Goal: Browse casually: Explore the website without a specific task or goal

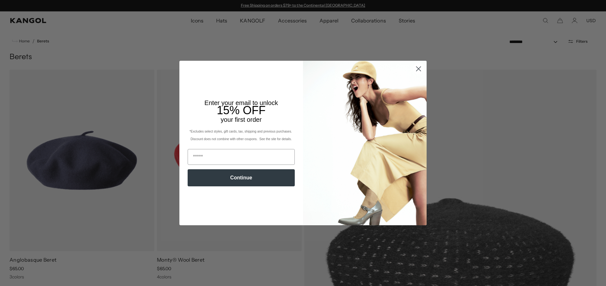
click at [414, 67] on circle "Close dialog" at bounding box center [418, 69] width 10 height 10
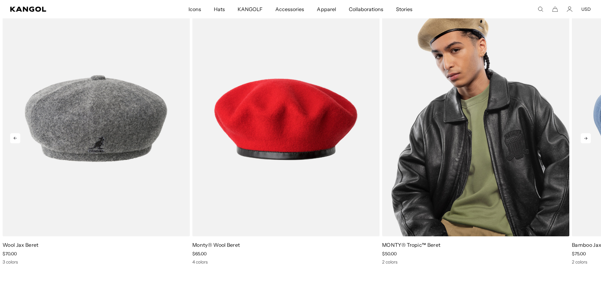
scroll to position [0, 131]
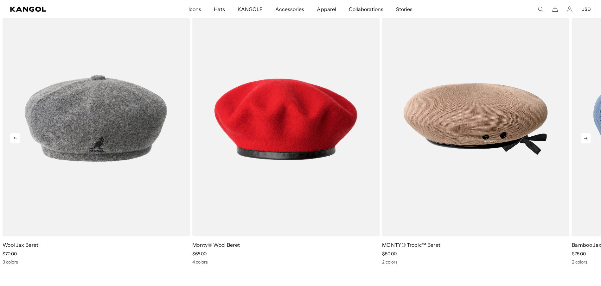
click at [590, 137] on icon at bounding box center [586, 138] width 10 height 10
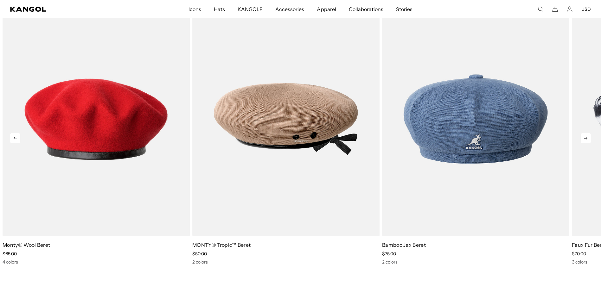
click at [590, 138] on icon at bounding box center [586, 138] width 10 height 10
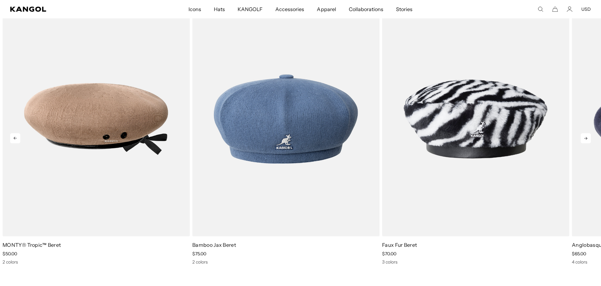
click at [589, 138] on icon at bounding box center [586, 138] width 10 height 10
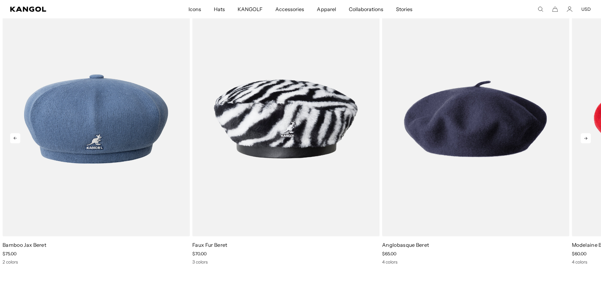
click at [589, 138] on icon at bounding box center [586, 138] width 10 height 10
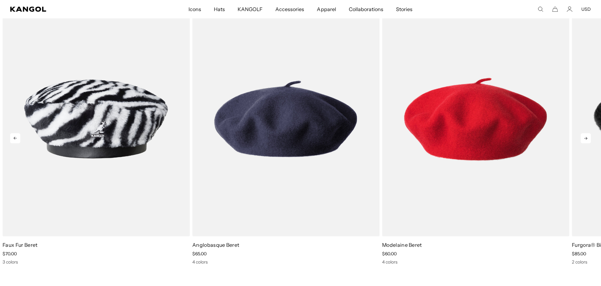
click at [589, 138] on icon at bounding box center [586, 138] width 10 height 10
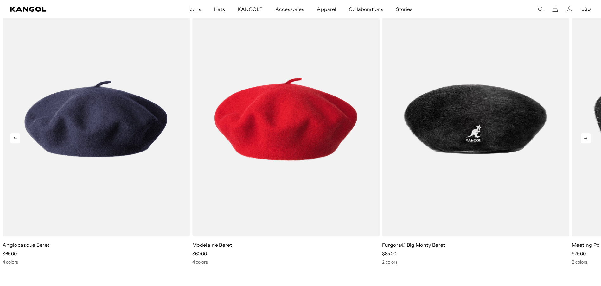
click at [589, 138] on icon at bounding box center [586, 138] width 10 height 10
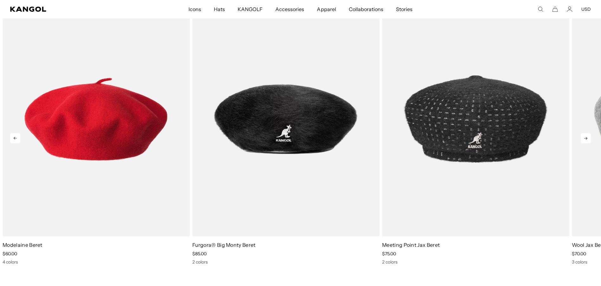
click at [589, 138] on icon at bounding box center [586, 138] width 10 height 10
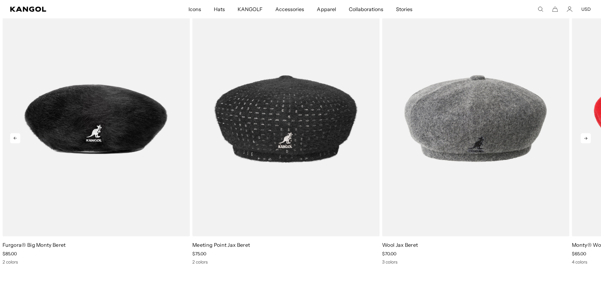
click at [589, 138] on icon at bounding box center [586, 138] width 10 height 10
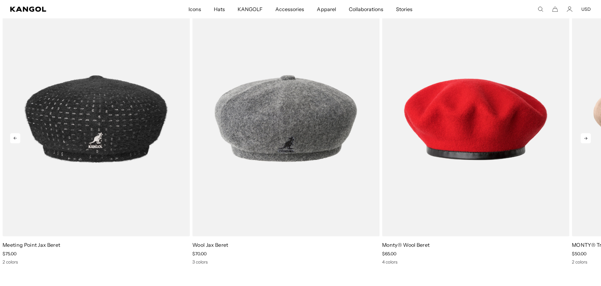
click at [589, 138] on icon at bounding box center [586, 138] width 10 height 10
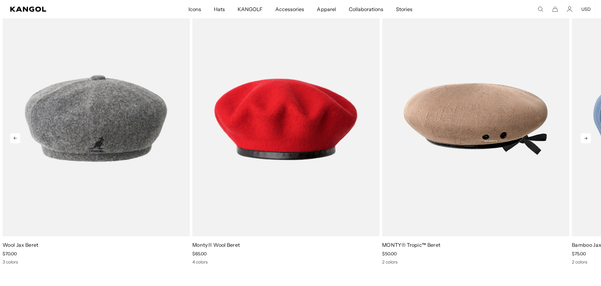
click at [589, 138] on icon at bounding box center [586, 138] width 10 height 10
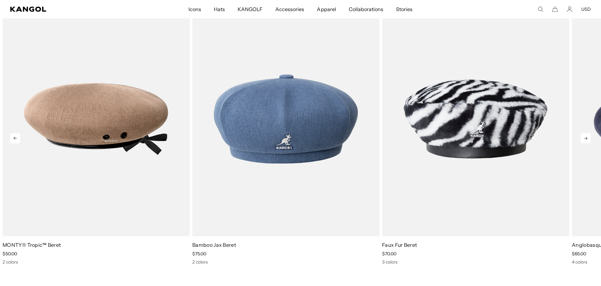
click at [589, 138] on icon at bounding box center [586, 138] width 10 height 10
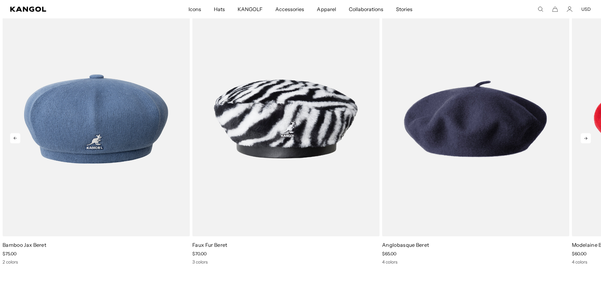
click at [589, 138] on icon at bounding box center [586, 138] width 10 height 10
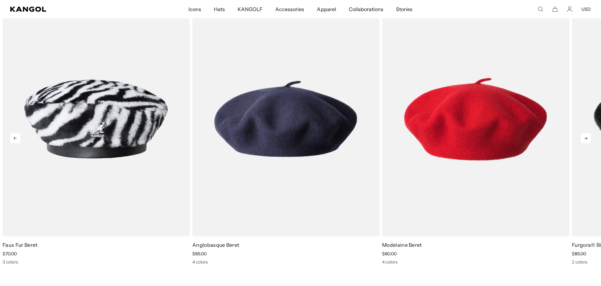
click at [589, 138] on icon at bounding box center [586, 138] width 10 height 10
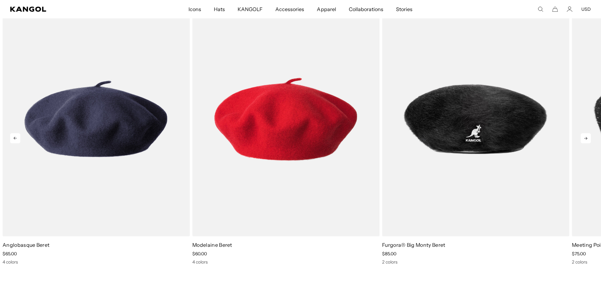
click at [589, 138] on icon at bounding box center [586, 138] width 10 height 10
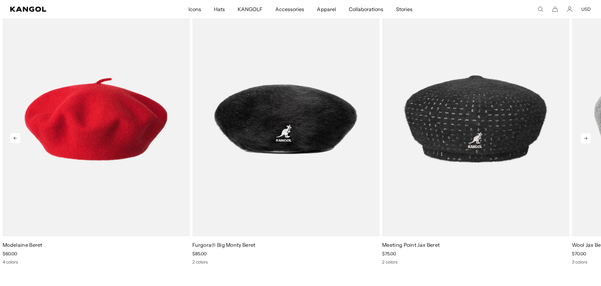
click at [589, 138] on icon at bounding box center [586, 138] width 10 height 10
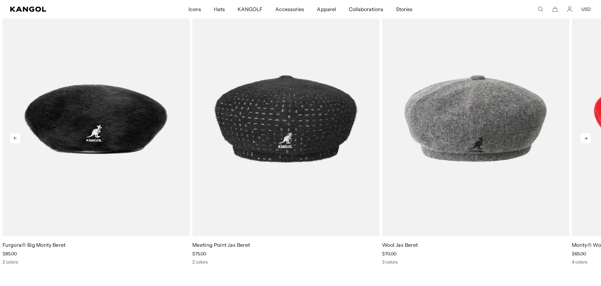
click at [589, 138] on icon at bounding box center [586, 138] width 10 height 10
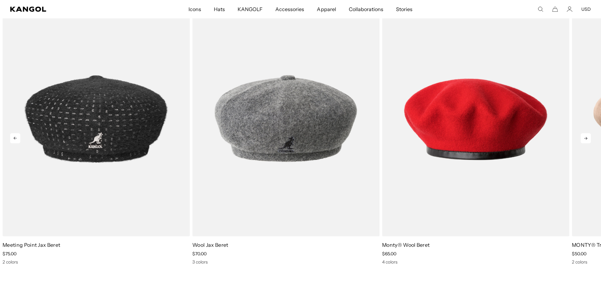
click at [589, 138] on icon at bounding box center [586, 138] width 10 height 10
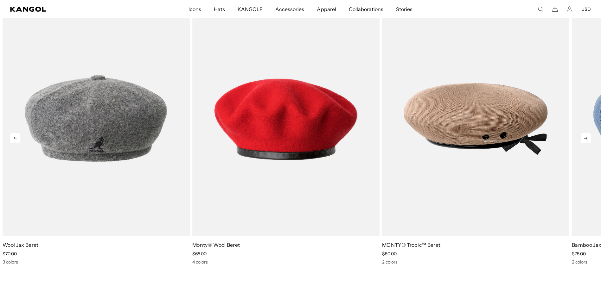
click at [589, 138] on icon at bounding box center [586, 138] width 10 height 10
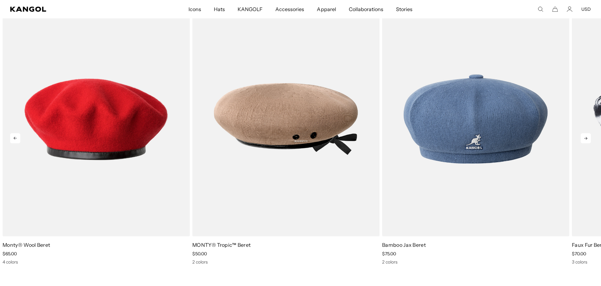
click at [589, 138] on icon at bounding box center [586, 138] width 10 height 10
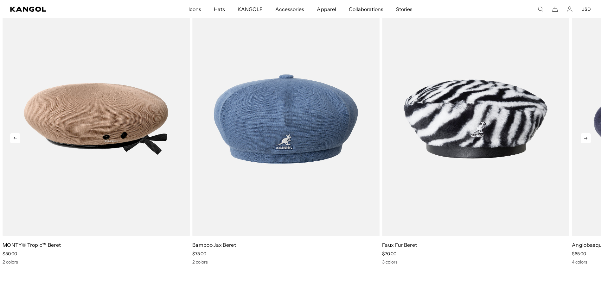
click at [589, 138] on icon at bounding box center [586, 138] width 10 height 10
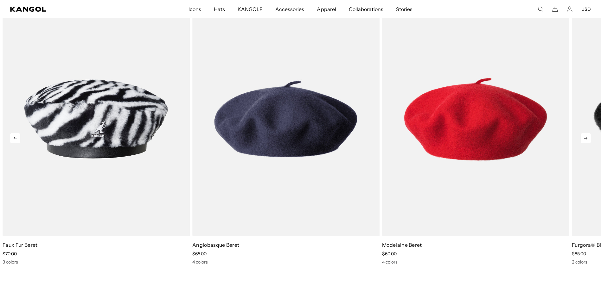
click at [589, 138] on icon at bounding box center [586, 138] width 10 height 10
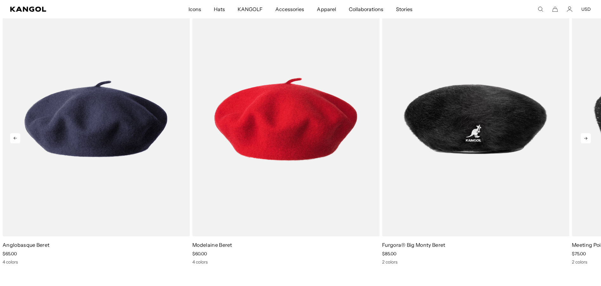
click at [589, 138] on icon at bounding box center [586, 138] width 10 height 10
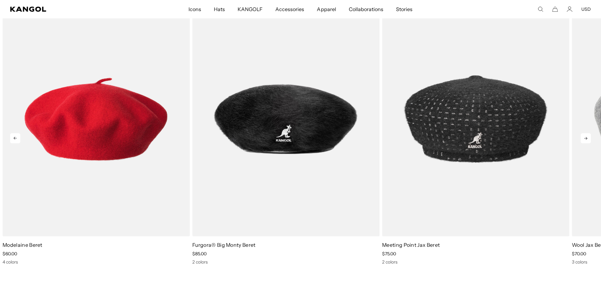
click at [589, 138] on icon at bounding box center [586, 138] width 10 height 10
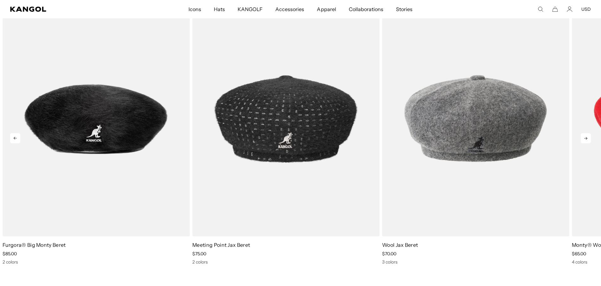
click at [589, 138] on icon at bounding box center [586, 138] width 10 height 10
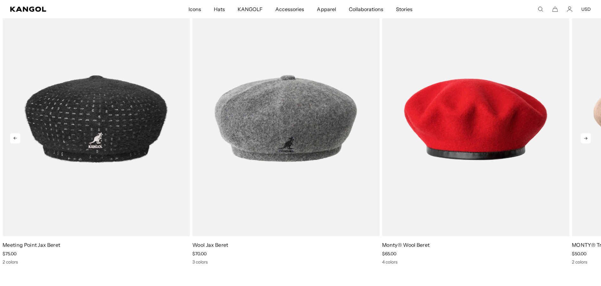
click at [589, 138] on icon at bounding box center [586, 138] width 10 height 10
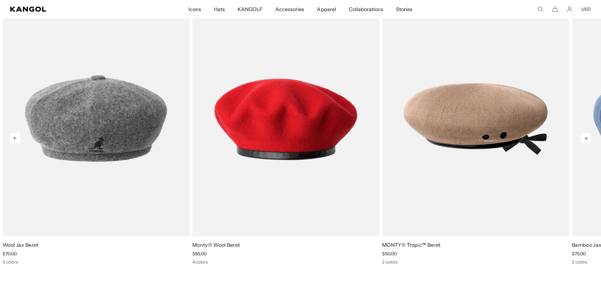
click at [589, 138] on icon at bounding box center [586, 138] width 10 height 10
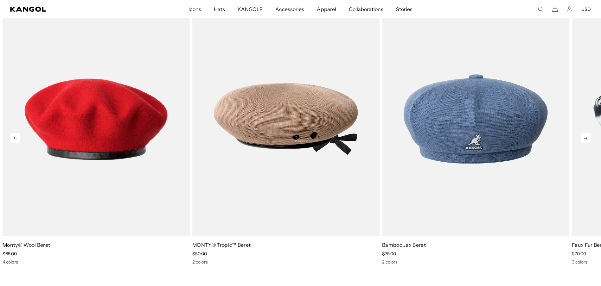
click at [589, 138] on icon at bounding box center [586, 138] width 10 height 10
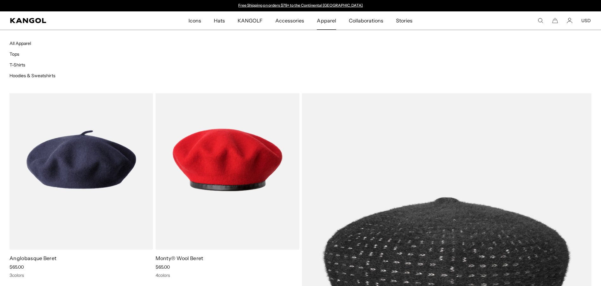
click at [337, 26] on link "Apparel" at bounding box center [327, 20] width 32 height 18
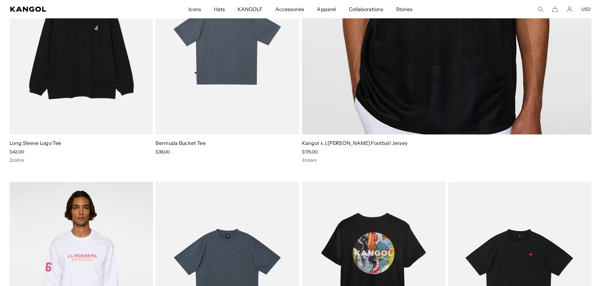
scroll to position [444, 0]
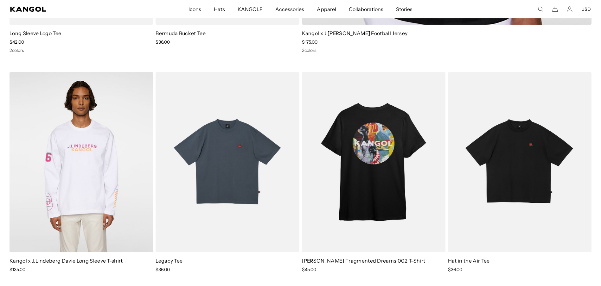
click at [3, 1] on comp-header "Icons Icons Buckets & Casuals Berets 504s & 507s" at bounding box center [300, 9] width 601 height 18
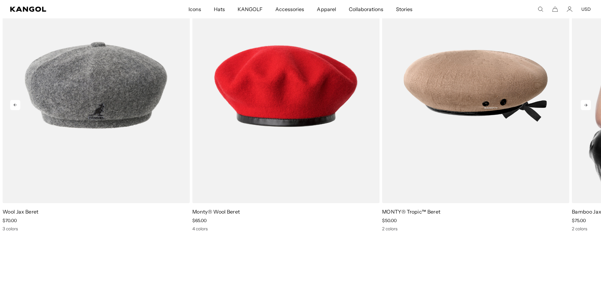
scroll to position [1046, 0]
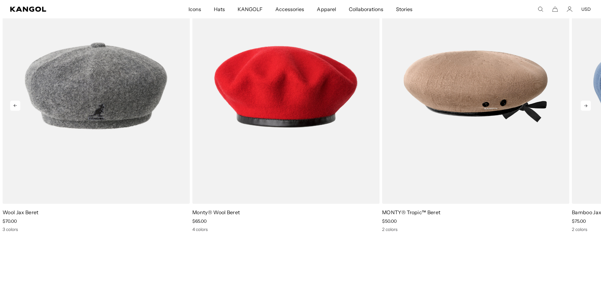
click at [587, 107] on icon at bounding box center [586, 106] width 10 height 10
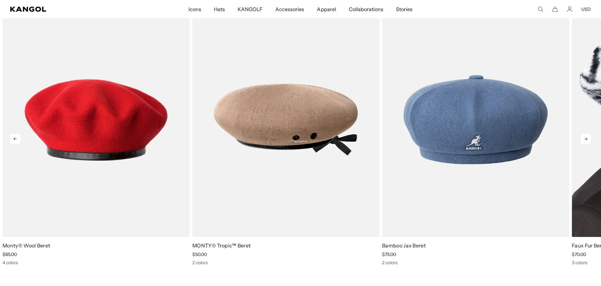
scroll to position [951, 0]
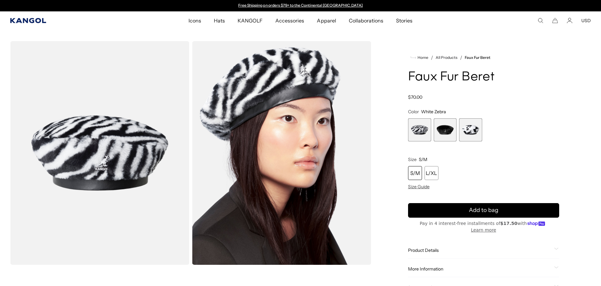
click at [35, 21] on icon "Kangol" at bounding box center [28, 20] width 36 height 5
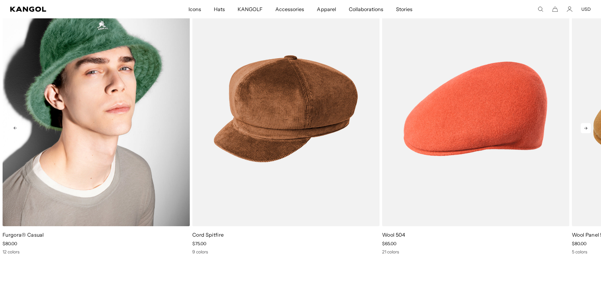
scroll to position [0, 131]
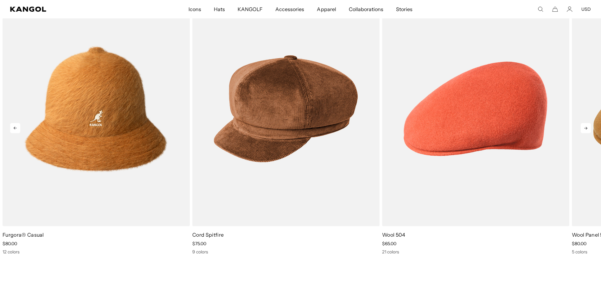
click at [587, 126] on icon at bounding box center [586, 128] width 10 height 10
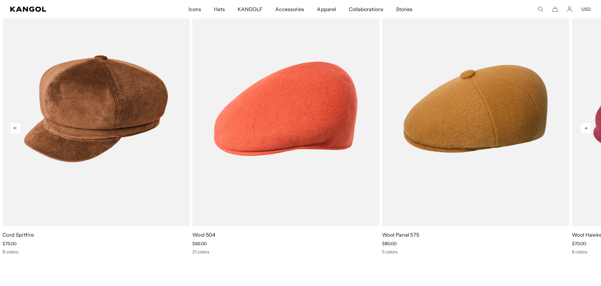
scroll to position [0, 0]
click at [587, 126] on icon at bounding box center [586, 128] width 10 height 10
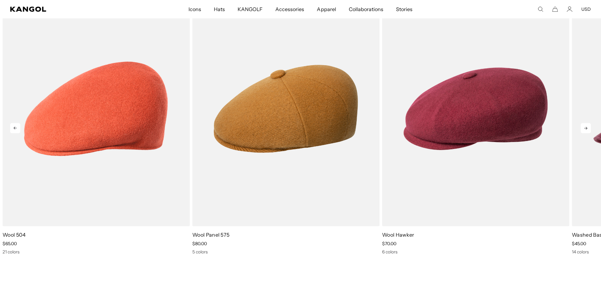
click at [586, 124] on icon at bounding box center [586, 128] width 10 height 10
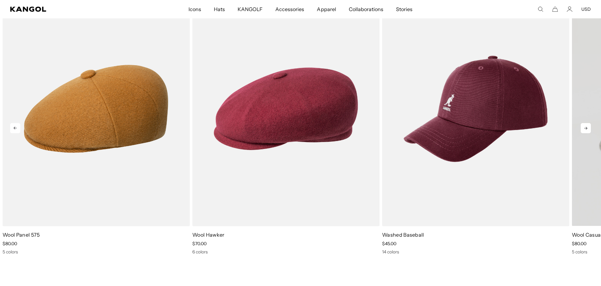
drag, startPoint x: 586, startPoint y: 124, endPoint x: 581, endPoint y: 119, distance: 7.0
click at [581, 119] on div "Previous Next Wool Jax Beret price $70.00 3 colors Wool Lahinch price $80.00 6 …" at bounding box center [300, 123] width 601 height 264
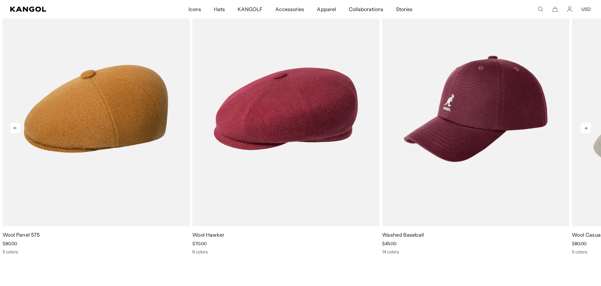
click at [583, 129] on icon at bounding box center [586, 128] width 10 height 10
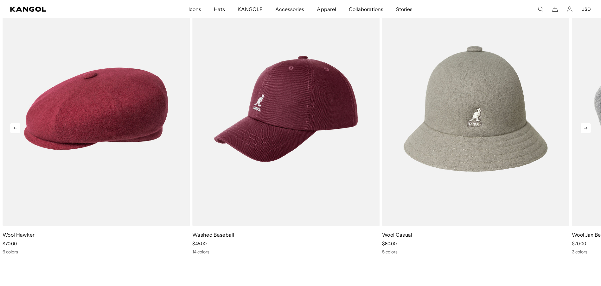
click at [583, 129] on icon at bounding box center [586, 128] width 10 height 10
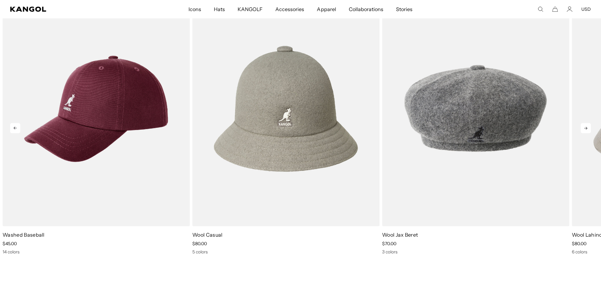
click at [583, 130] on icon at bounding box center [586, 128] width 10 height 10
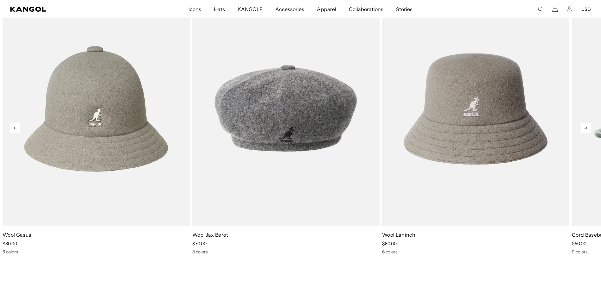
click at [583, 130] on icon at bounding box center [586, 128] width 10 height 10
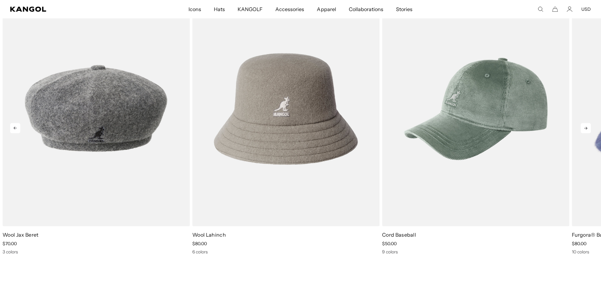
scroll to position [0, 0]
click at [583, 130] on icon at bounding box center [586, 128] width 10 height 10
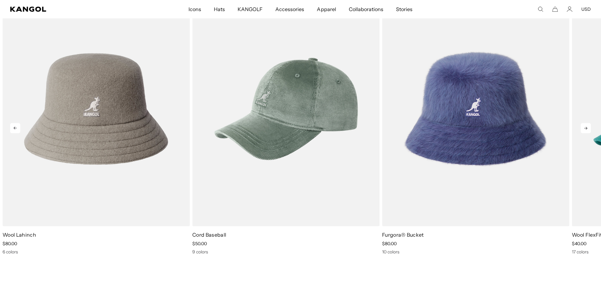
click at [583, 130] on icon at bounding box center [586, 128] width 10 height 10
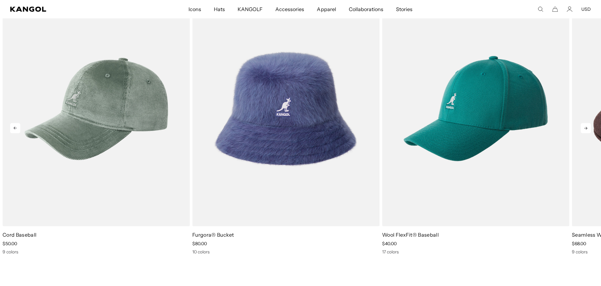
click at [583, 130] on icon at bounding box center [586, 128] width 10 height 10
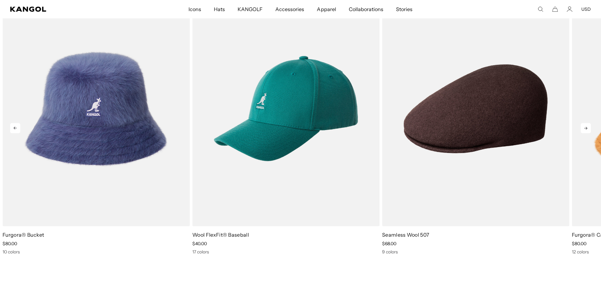
click at [583, 130] on icon at bounding box center [586, 128] width 10 height 10
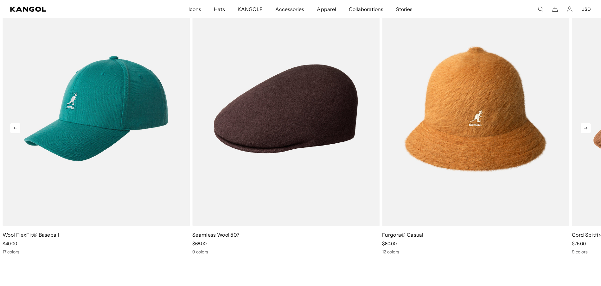
click at [583, 130] on icon at bounding box center [586, 128] width 10 height 10
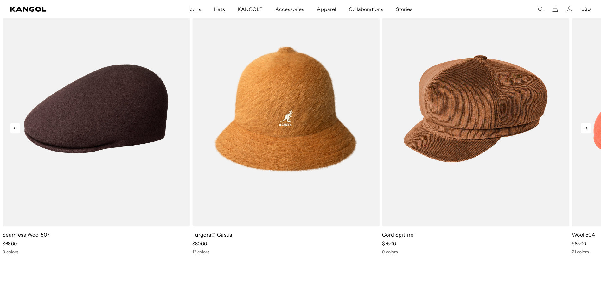
click at [583, 130] on icon at bounding box center [586, 128] width 10 height 10
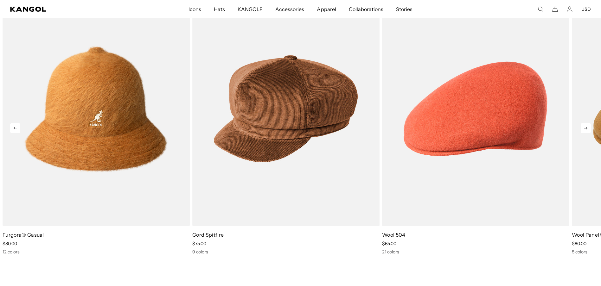
click at [583, 130] on icon at bounding box center [586, 128] width 10 height 10
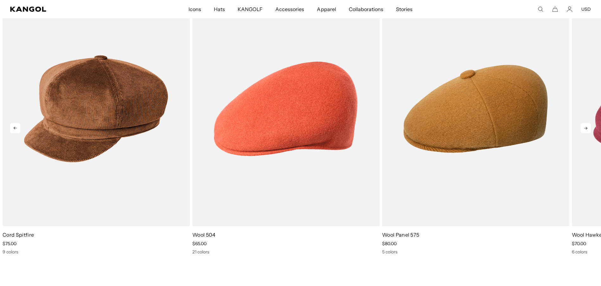
click at [583, 130] on icon at bounding box center [586, 128] width 10 height 10
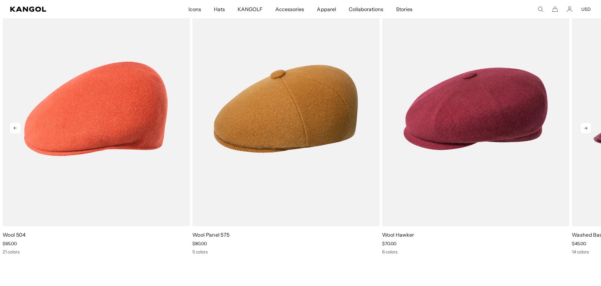
click at [583, 130] on icon at bounding box center [586, 128] width 10 height 10
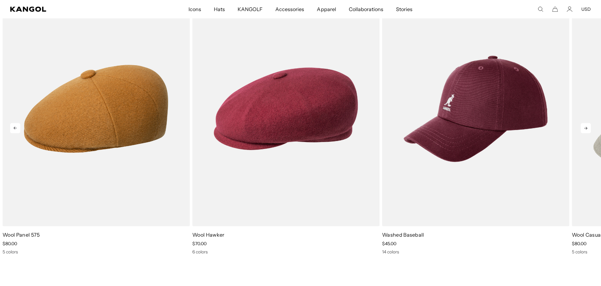
click at [583, 130] on icon at bounding box center [586, 128] width 10 height 10
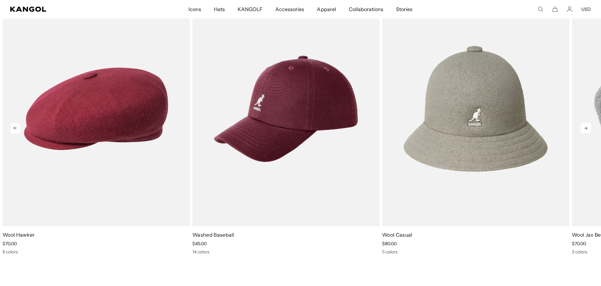
click at [583, 130] on icon at bounding box center [586, 128] width 10 height 10
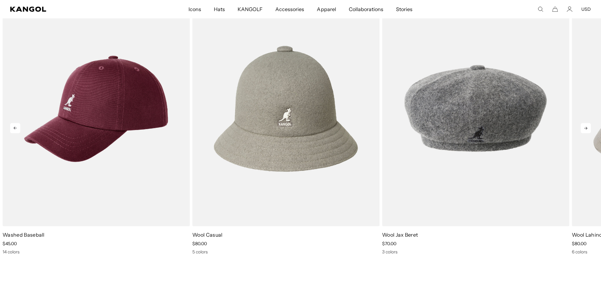
scroll to position [0, 131]
click at [583, 130] on icon at bounding box center [586, 128] width 10 height 10
